Goal: Browse casually

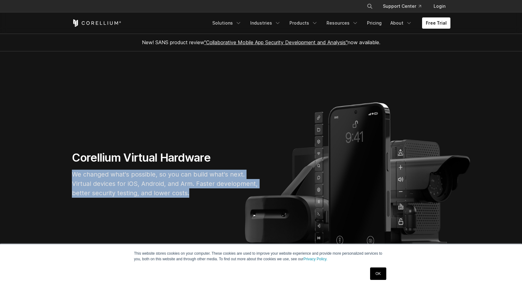
click at [194, 190] on p "We changed what's possible, so you can build what's next. Virtual devices for i…" at bounding box center [165, 184] width 187 height 28
click at [163, 183] on p "We changed what's possible, so you can build what's next. Virtual devices for i…" at bounding box center [165, 184] width 187 height 28
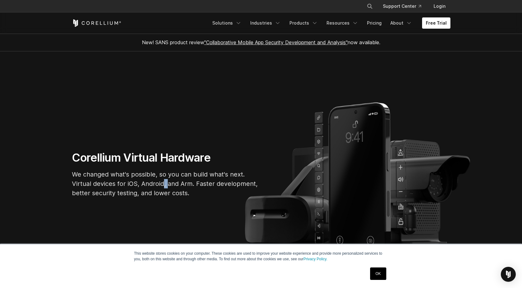
click at [163, 183] on p "We changed what's possible, so you can build what's next. Virtual devices for i…" at bounding box center [165, 184] width 187 height 28
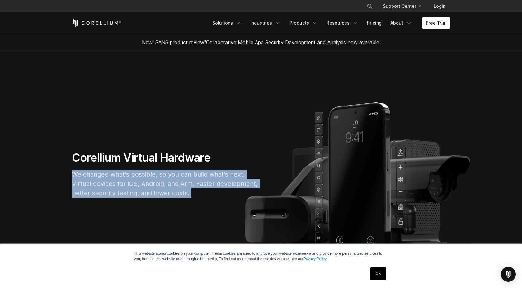
click at [163, 183] on p "We changed what's possible, so you can build what's next. Virtual devices for i…" at bounding box center [165, 184] width 187 height 28
click at [151, 185] on p "We changed what's possible, so you can build what's next. Virtual devices for i…" at bounding box center [165, 184] width 187 height 28
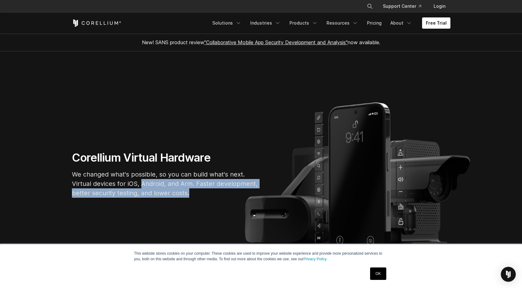
drag, startPoint x: 142, startPoint y: 183, endPoint x: 198, endPoint y: 194, distance: 56.7
click at [198, 194] on p "We changed what's possible, so you can build what's next. Virtual devices for i…" at bounding box center [165, 184] width 187 height 28
click at [173, 189] on p "We changed what's possible, so you can build what's next. Virtual devices for i…" at bounding box center [165, 184] width 187 height 28
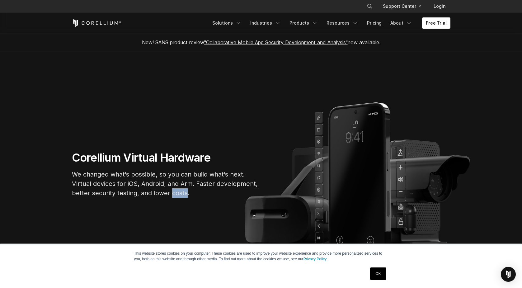
click at [173, 189] on p "We changed what's possible, so you can build what's next. Virtual devices for i…" at bounding box center [165, 184] width 187 height 28
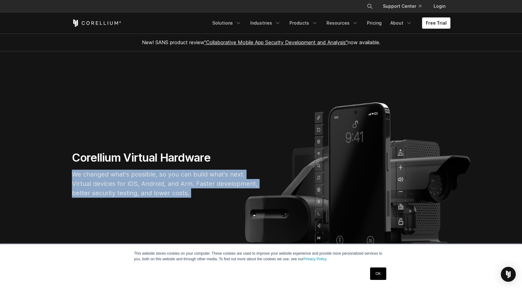
drag, startPoint x: 173, startPoint y: 189, endPoint x: 164, endPoint y: 190, distance: 9.7
click at [173, 189] on p "We changed what's possible, so you can build what's next. Virtual devices for i…" at bounding box center [165, 184] width 187 height 28
click at [154, 189] on p "We changed what's possible, so you can build what's next. Virtual devices for i…" at bounding box center [165, 184] width 187 height 28
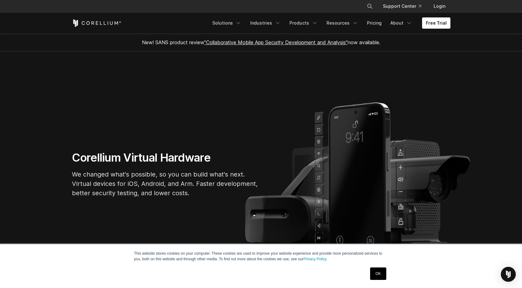
click at [140, 182] on p "We changed what's possible, so you can build what's next. Virtual devices for i…" at bounding box center [165, 184] width 187 height 28
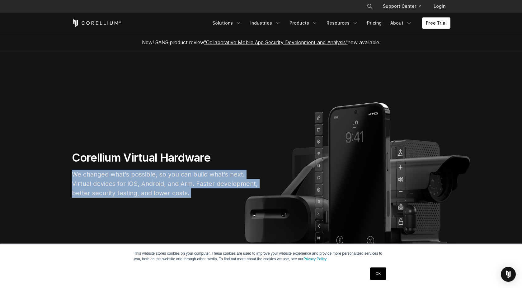
click at [140, 182] on p "We changed what's possible, so you can build what's next. Virtual devices for i…" at bounding box center [165, 184] width 187 height 28
drag, startPoint x: 136, startPoint y: 186, endPoint x: 155, endPoint y: 169, distance: 25.4
click at [136, 186] on p "We changed what's possible, so you can build what's next. Virtual devices for i…" at bounding box center [165, 184] width 187 height 28
